Goal: Task Accomplishment & Management: Use online tool/utility

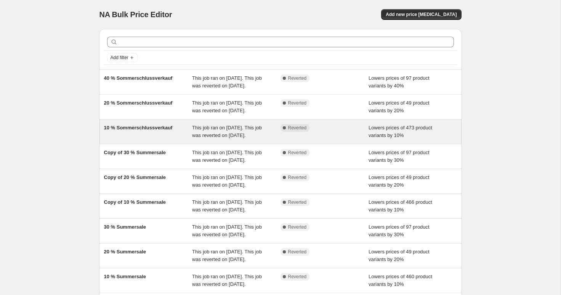
click at [221, 138] on span "This job ran on [DATE]. This job was reverted on [DATE]." at bounding box center [227, 131] width 70 height 13
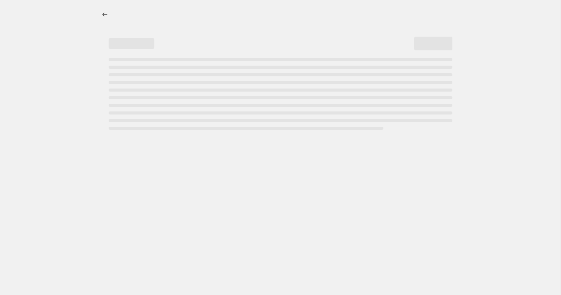
select select "percentage"
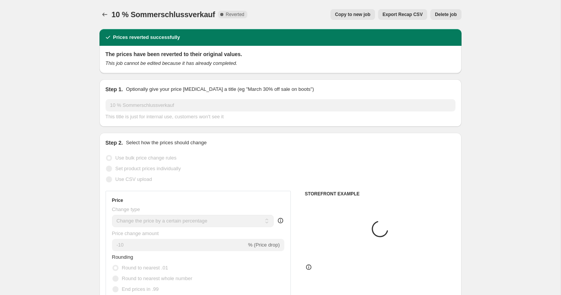
select select "tag"
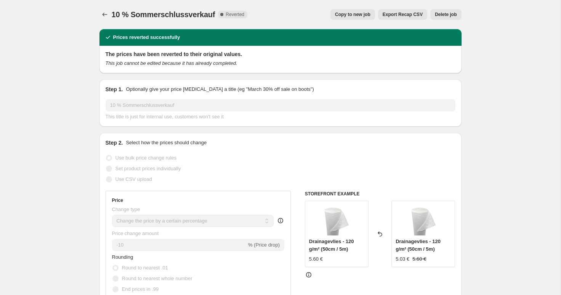
click at [359, 13] on span "Copy to new job" at bounding box center [352, 14] width 35 height 6
select select "percentage"
select select "tag"
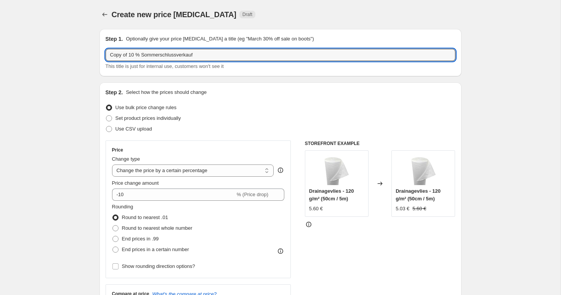
drag, startPoint x: 130, startPoint y: 56, endPoint x: 73, endPoint y: 55, distance: 56.8
click at [191, 56] on input "10 % Sommerschlussverkauf" at bounding box center [281, 55] width 350 height 12
click at [178, 56] on input "10 % Sommerschlussverkauf verlängert" at bounding box center [281, 55] width 350 height 12
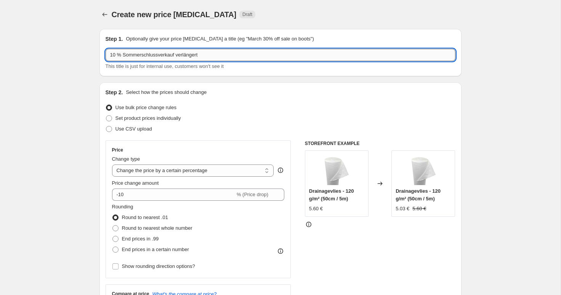
click at [178, 56] on input "10 % Sommerschlussverkauf verlängert" at bounding box center [281, 55] width 350 height 12
type input "10 % Sommerschlussverkauf verlängert"
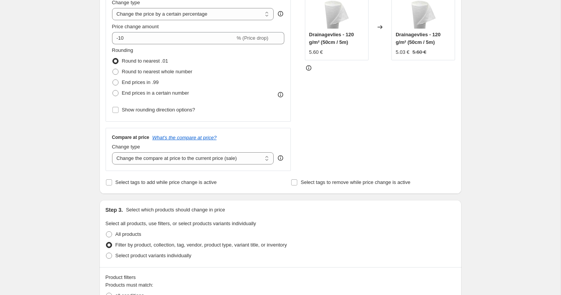
scroll to position [164, 0]
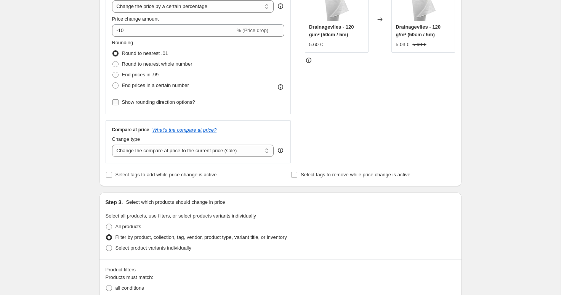
click at [155, 99] on span "Show rounding direction options?" at bounding box center [158, 102] width 73 height 6
click at [119, 99] on input "Show rounding direction options?" at bounding box center [115, 102] width 6 height 6
checkbox input "true"
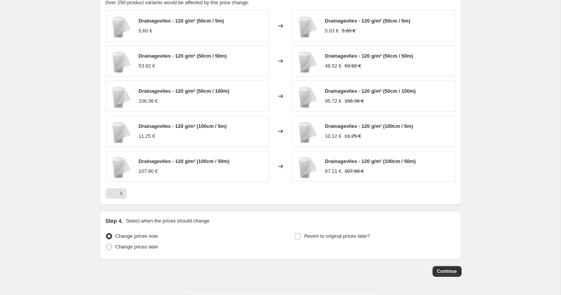
scroll to position [600, 0]
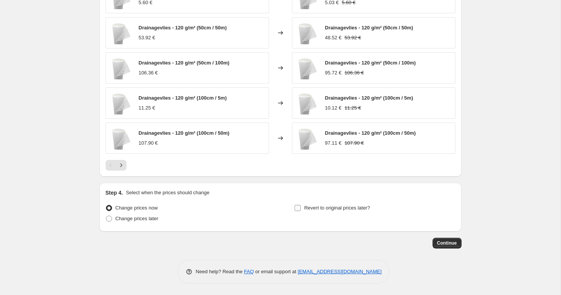
click at [325, 211] on span "Revert to original prices later?" at bounding box center [337, 208] width 66 height 8
click at [301, 211] on input "Revert to original prices later?" at bounding box center [298, 208] width 6 height 6
checkbox input "true"
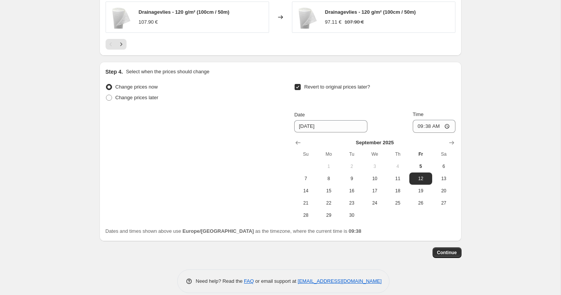
scroll to position [720, 0]
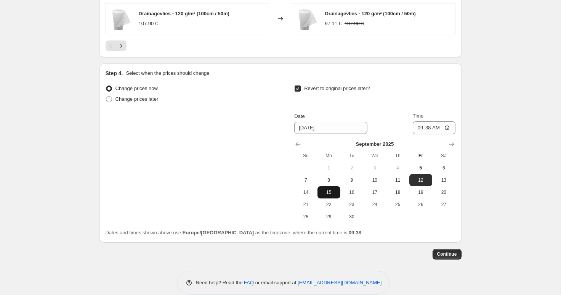
click at [329, 192] on span "15" at bounding box center [329, 192] width 17 height 6
type input "9/15/2025"
click at [428, 126] on input "09:38" at bounding box center [434, 127] width 43 height 13
type input "23:59"
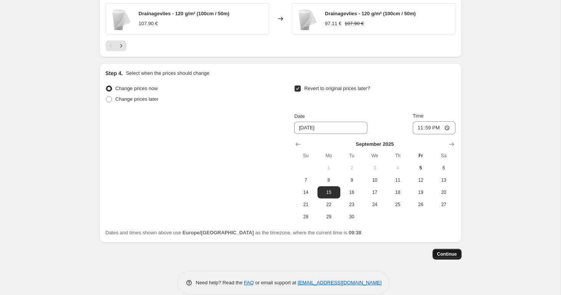
click at [440, 254] on span "Continue" at bounding box center [447, 254] width 20 height 6
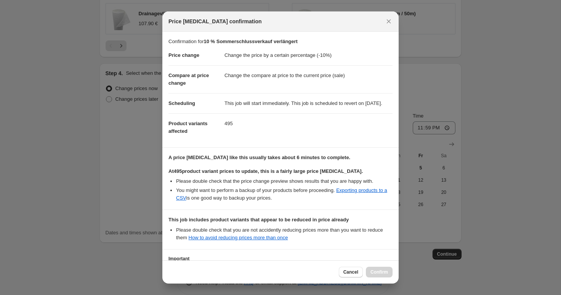
scroll to position [76, 0]
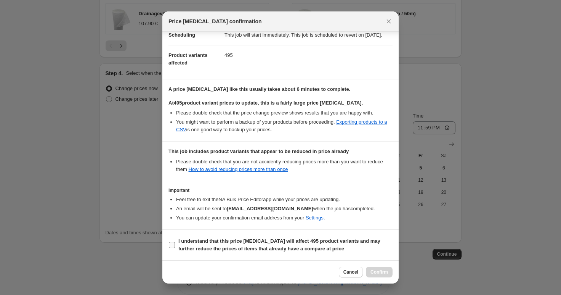
click at [266, 240] on b "I understand that this price change job will affect 495 product variants and ma…" at bounding box center [279, 244] width 202 height 13
click at [175, 242] on input "I understand that this price change job will affect 495 product variants and ma…" at bounding box center [172, 245] width 6 height 6
checkbox input "true"
click at [372, 267] on button "Confirm" at bounding box center [379, 271] width 27 height 11
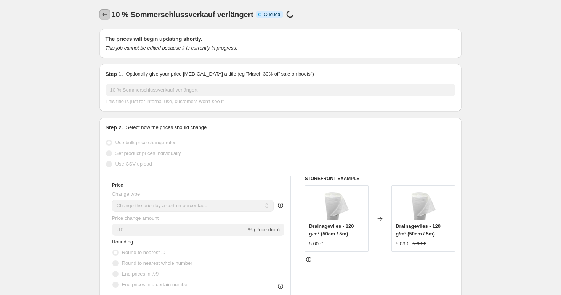
click at [106, 15] on icon "Price change jobs" at bounding box center [105, 15] width 8 height 8
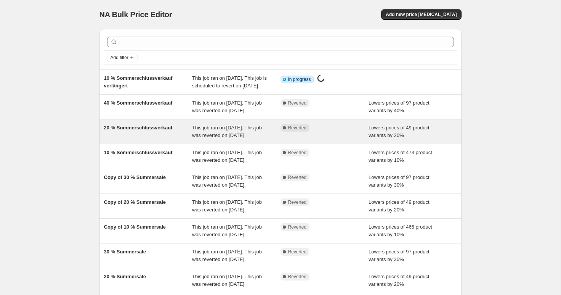
click at [171, 139] on div "20 % Sommerschlussverkauf" at bounding box center [148, 131] width 88 height 15
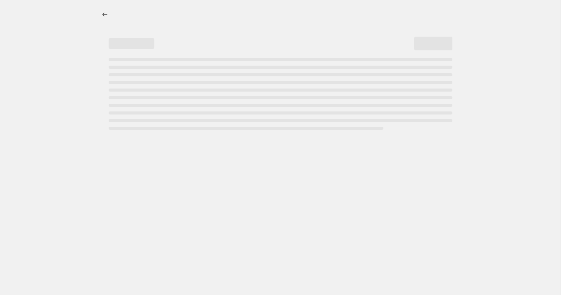
select select "percentage"
select select "tag"
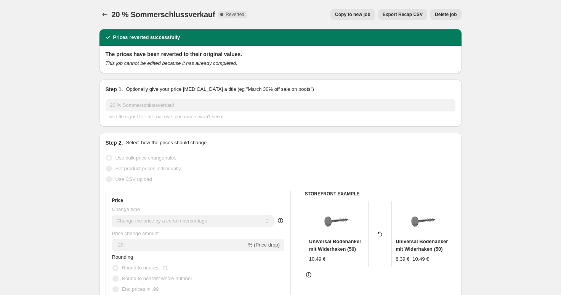
click at [346, 13] on span "Copy to new job" at bounding box center [352, 14] width 35 height 6
select select "percentage"
select select "tag"
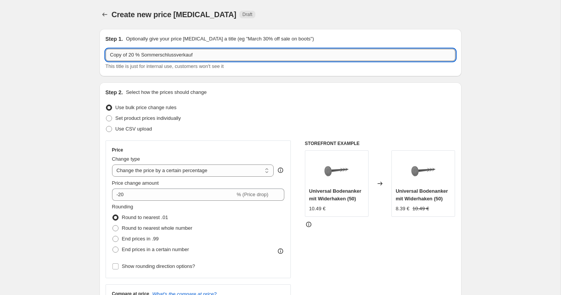
click at [127, 56] on input "Copy of 20 % Sommerschlussverkauf" at bounding box center [281, 55] width 350 height 12
paste input "10 % Sommerschlussverkauf verlängert"
click at [111, 55] on input "10 % Sommerschlussverkauf verlängert" at bounding box center [281, 55] width 350 height 12
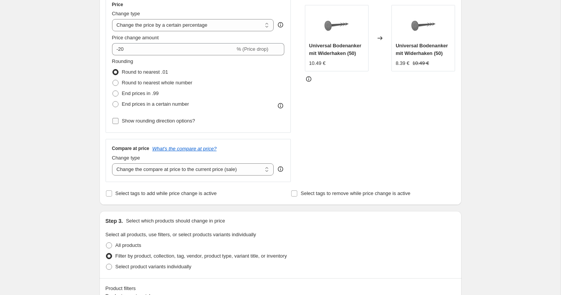
type input "20 % Sommerschlussverkauf verlängert"
click at [178, 122] on span "Show rounding direction options?" at bounding box center [158, 121] width 73 height 6
click at [119, 122] on input "Show rounding direction options?" at bounding box center [115, 121] width 6 height 6
checkbox input "true"
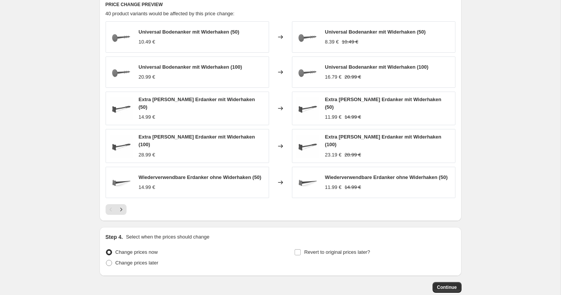
scroll to position [603, 0]
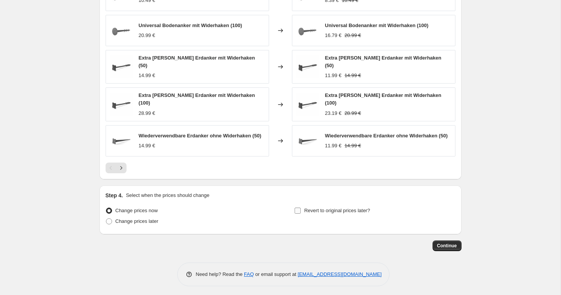
click at [315, 211] on span "Revert to original prices later?" at bounding box center [337, 211] width 66 height 8
click at [301, 211] on input "Revert to original prices later?" at bounding box center [298, 210] width 6 height 6
checkbox input "true"
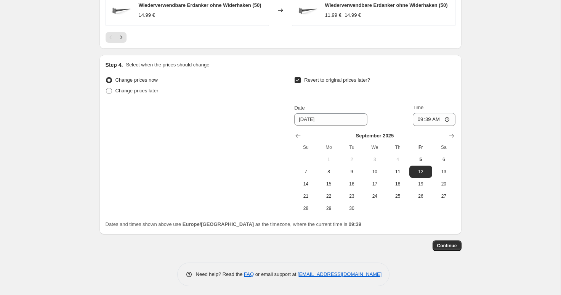
scroll to position [732, 0]
click at [332, 186] on button "15" at bounding box center [328, 184] width 23 height 12
type input "9/15/2025"
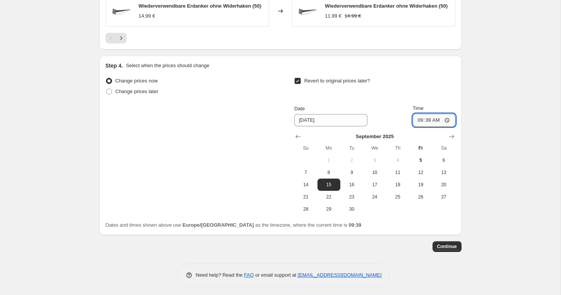
click at [426, 118] on input "09:39" at bounding box center [434, 120] width 43 height 13
type input "23:59"
click at [450, 247] on button "Continue" at bounding box center [447, 246] width 29 height 11
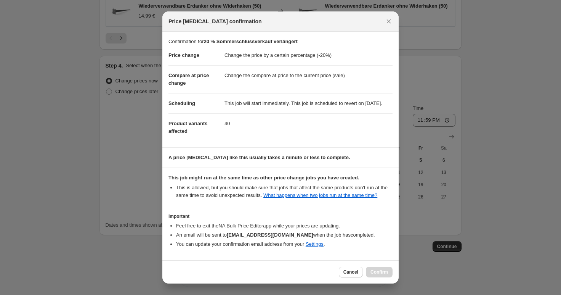
scroll to position [42, 0]
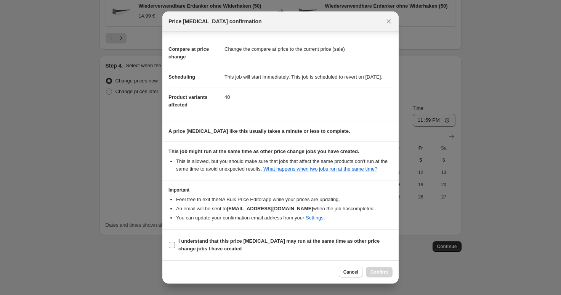
click at [212, 243] on b "I understand that this price change job may run at the same time as other price…" at bounding box center [278, 244] width 201 height 13
click at [175, 243] on input "I understand that this price change job may run at the same time as other price…" at bounding box center [172, 245] width 6 height 6
checkbox input "true"
click at [372, 268] on button "Confirm" at bounding box center [379, 271] width 27 height 11
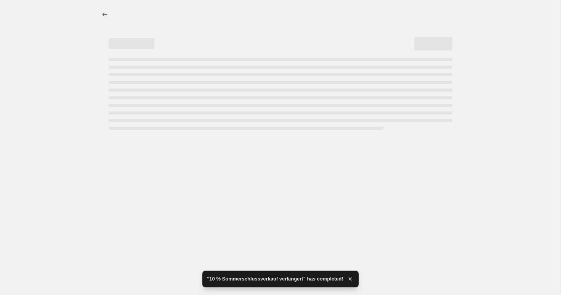
select select "percentage"
select select "tag"
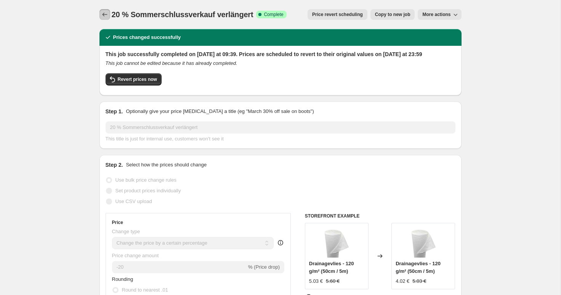
click at [103, 15] on icon "Price change jobs" at bounding box center [105, 15] width 8 height 8
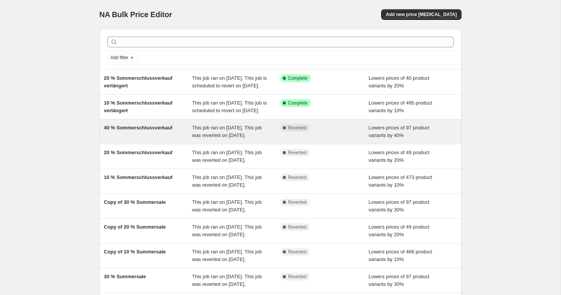
click at [151, 130] on span "40 % Sommerschlussverkauf" at bounding box center [138, 128] width 69 height 6
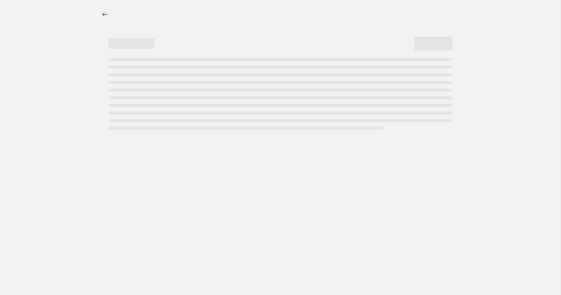
select select "percentage"
select select "tag"
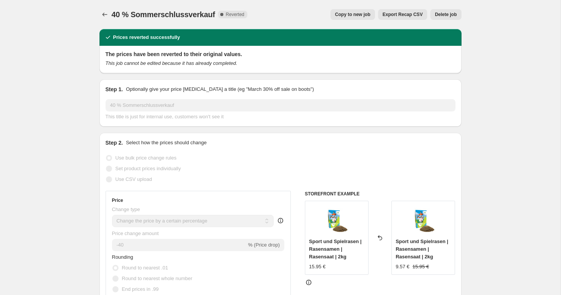
click at [360, 14] on span "Copy to new job" at bounding box center [352, 14] width 35 height 6
select select "percentage"
select select "tag"
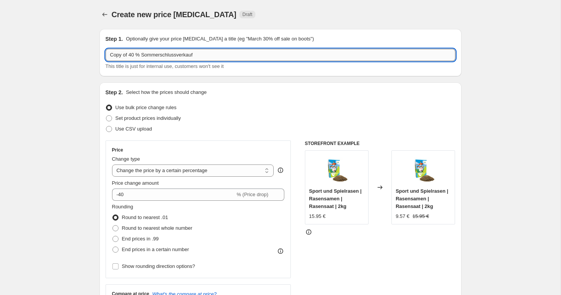
click at [139, 53] on input "Copy of 40 % Sommerschlussverkauf" at bounding box center [281, 55] width 350 height 12
paste input "10 % Sommerschlussverkauf verlängert"
click at [112, 56] on input "10 % Sommerschlussverkauf verlängert" at bounding box center [281, 55] width 350 height 12
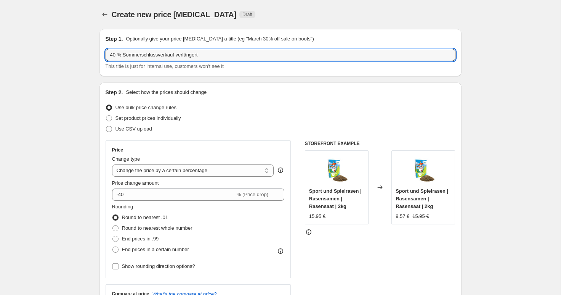
type input "40 % Sommerschlussverkauf verlängert"
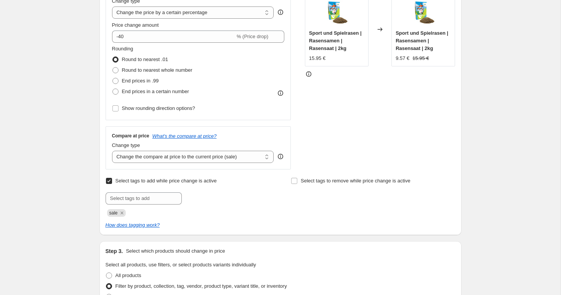
scroll to position [161, 0]
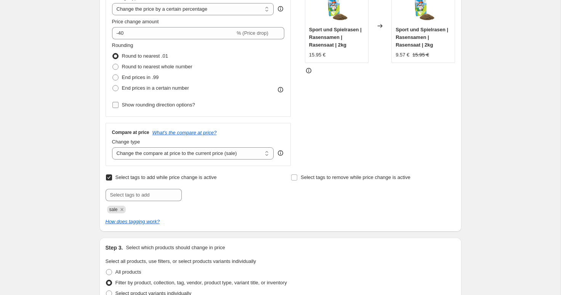
click at [133, 106] on span "Show rounding direction options?" at bounding box center [158, 105] width 73 height 6
click at [119, 106] on input "Show rounding direction options?" at bounding box center [115, 105] width 6 height 6
checkbox input "true"
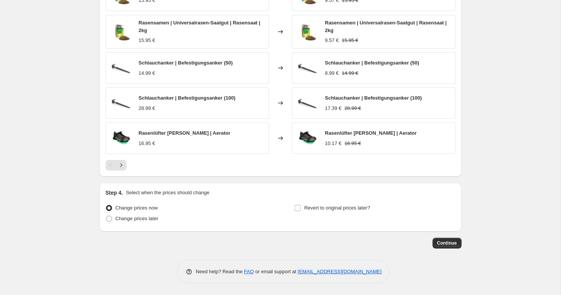
scroll to position [648, 0]
click at [322, 209] on span "Revert to original prices later?" at bounding box center [337, 208] width 66 height 6
click at [301, 209] on input "Revert to original prices later?" at bounding box center [298, 208] width 6 height 6
checkbox input "true"
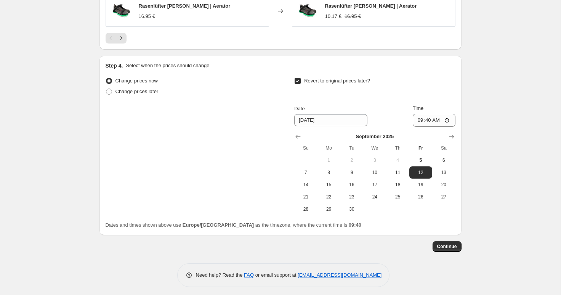
scroll to position [775, 0]
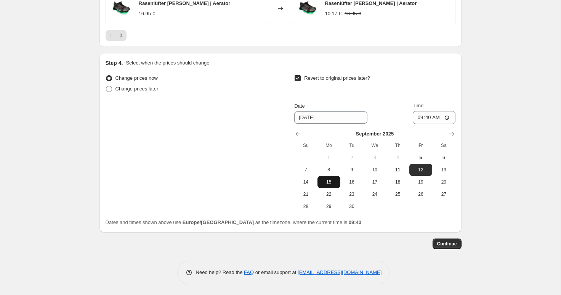
click at [328, 188] on button "15" at bounding box center [328, 182] width 23 height 12
type input "9/15/2025"
click at [427, 120] on input "09:40" at bounding box center [434, 117] width 43 height 13
type input "23:59"
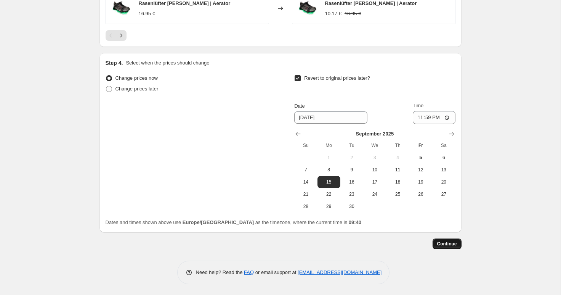
click at [449, 245] on span "Continue" at bounding box center [447, 243] width 20 height 6
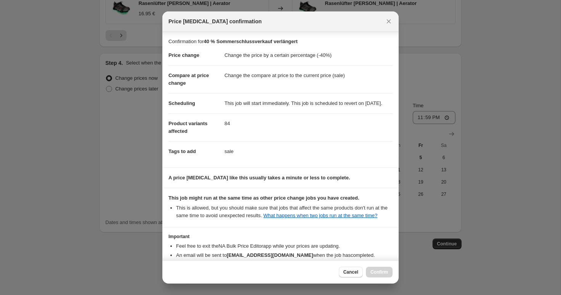
scroll to position [62, 0]
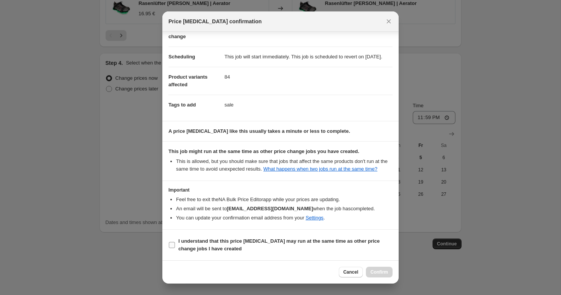
click at [207, 245] on span "I understand that this price change job may run at the same time as other price…" at bounding box center [285, 244] width 214 height 15
click at [175, 245] on input "I understand that this price change job may run at the same time as other price…" at bounding box center [172, 245] width 6 height 6
checkbox input "true"
click at [380, 270] on span "Confirm" at bounding box center [379, 272] width 18 height 6
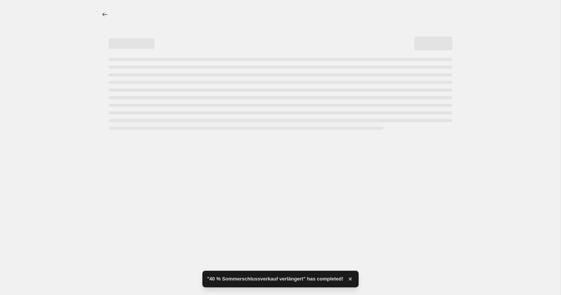
select select "percentage"
select select "tag"
